Goal: Task Accomplishment & Management: Use online tool/utility

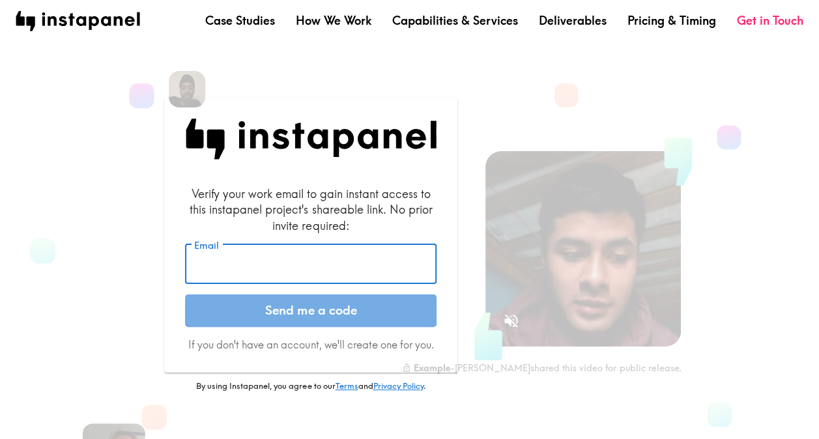
click at [262, 262] on input "Email" at bounding box center [310, 264] width 251 height 40
type input "[EMAIL_ADDRESS][PERSON_NAME][DOMAIN_NAME]"
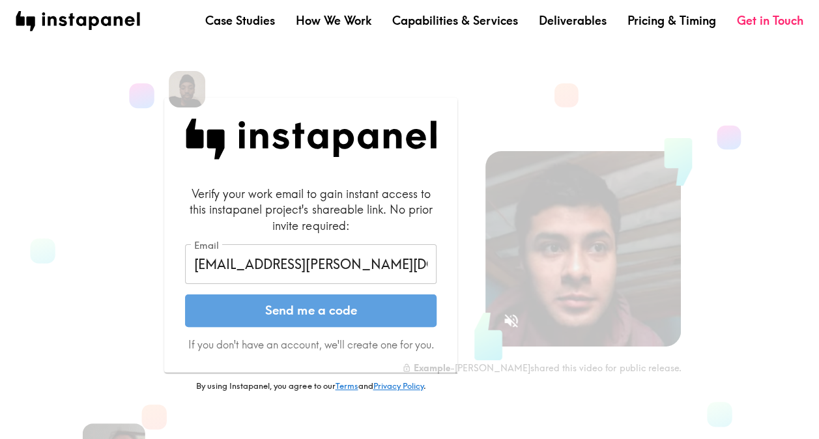
click at [335, 318] on button "Send me a code" at bounding box center [310, 310] width 251 height 33
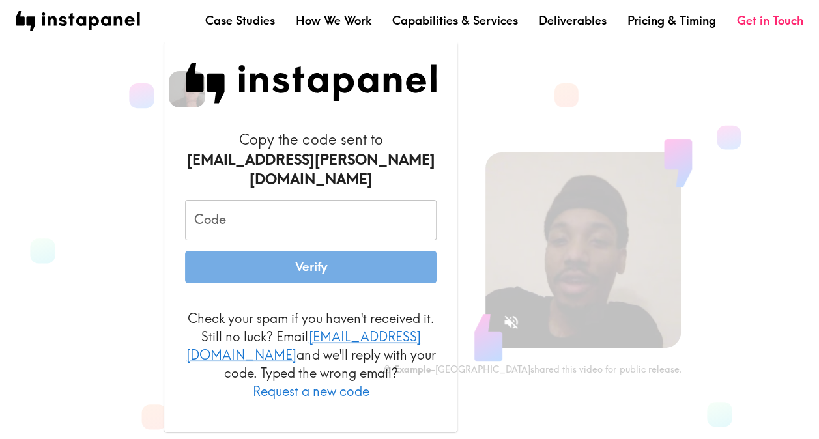
click at [263, 227] on input "Code" at bounding box center [310, 220] width 251 height 40
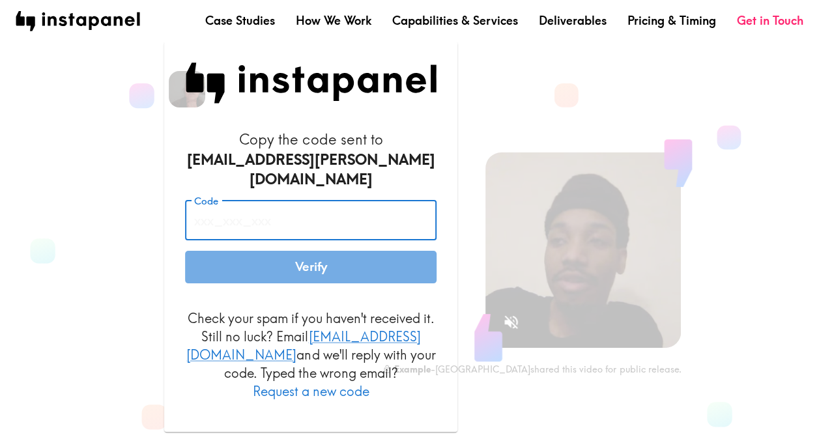
paste input "pfD_Hqp_486"
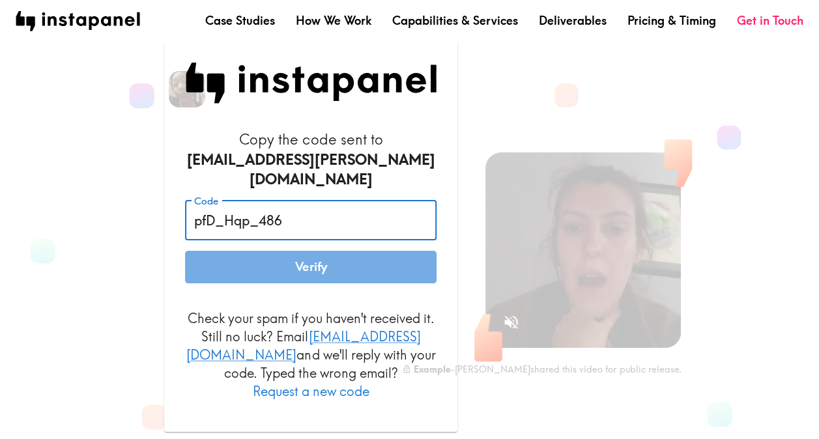
type input "pfD_Hqp_486"
click at [275, 276] on button "Verify" at bounding box center [310, 267] width 251 height 33
